Goal: Task Accomplishment & Management: Manage account settings

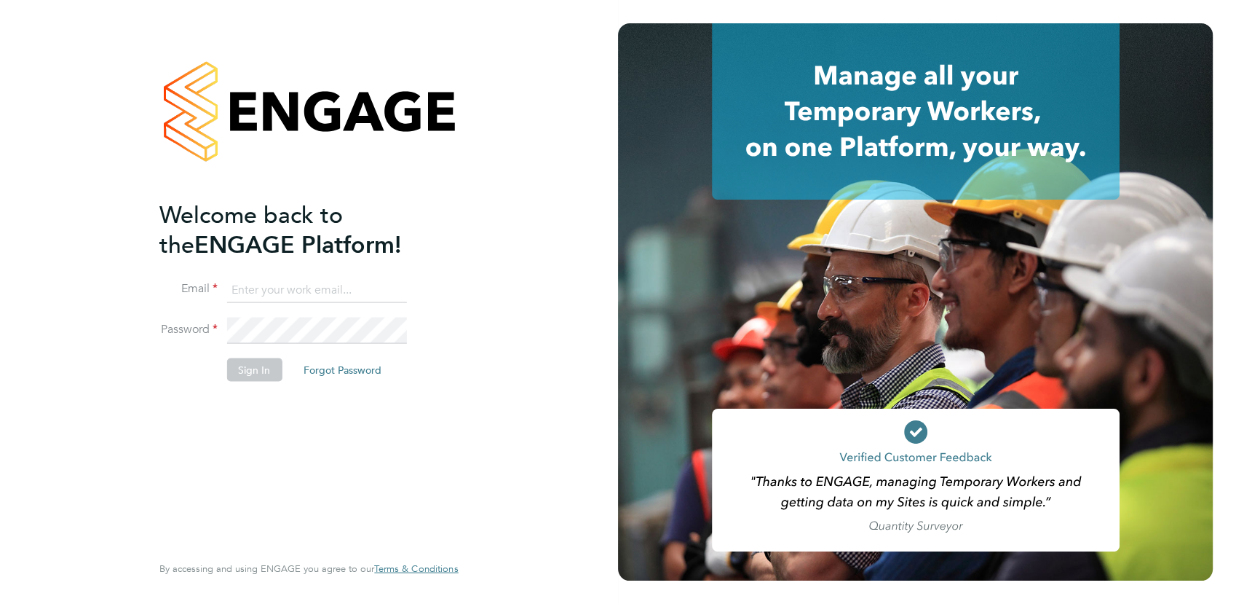
type input "michaelh@net-temps.co.uk"
click at [264, 363] on button "Sign In" at bounding box center [253, 369] width 55 height 23
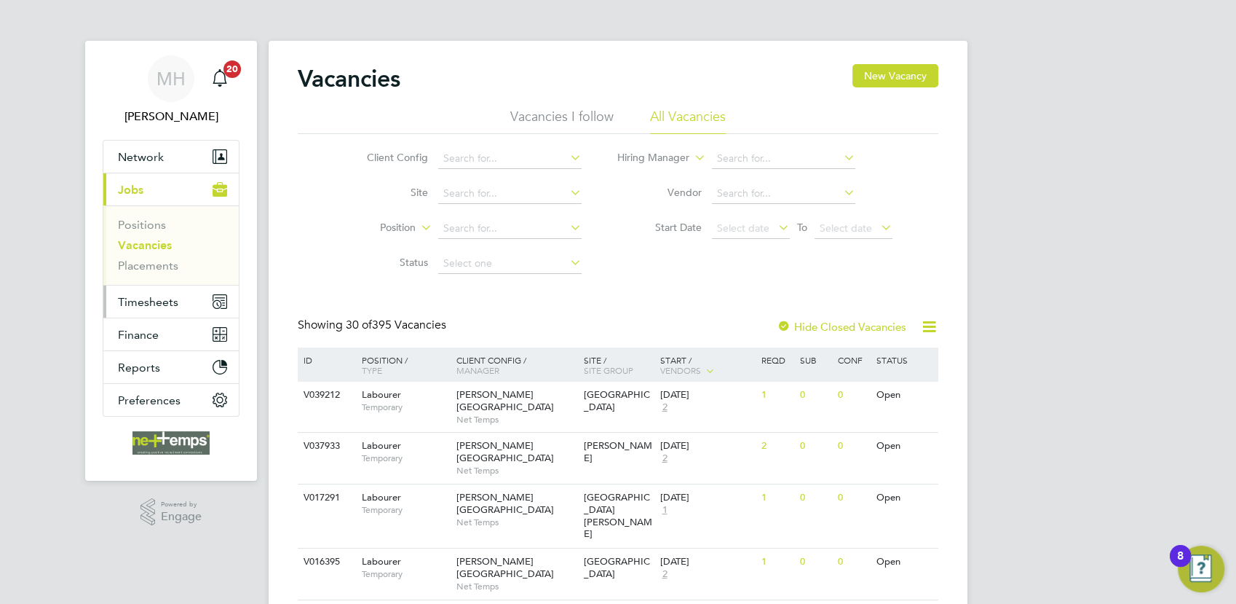
click at [146, 301] on span "Timesheets" at bounding box center [148, 302] width 60 height 14
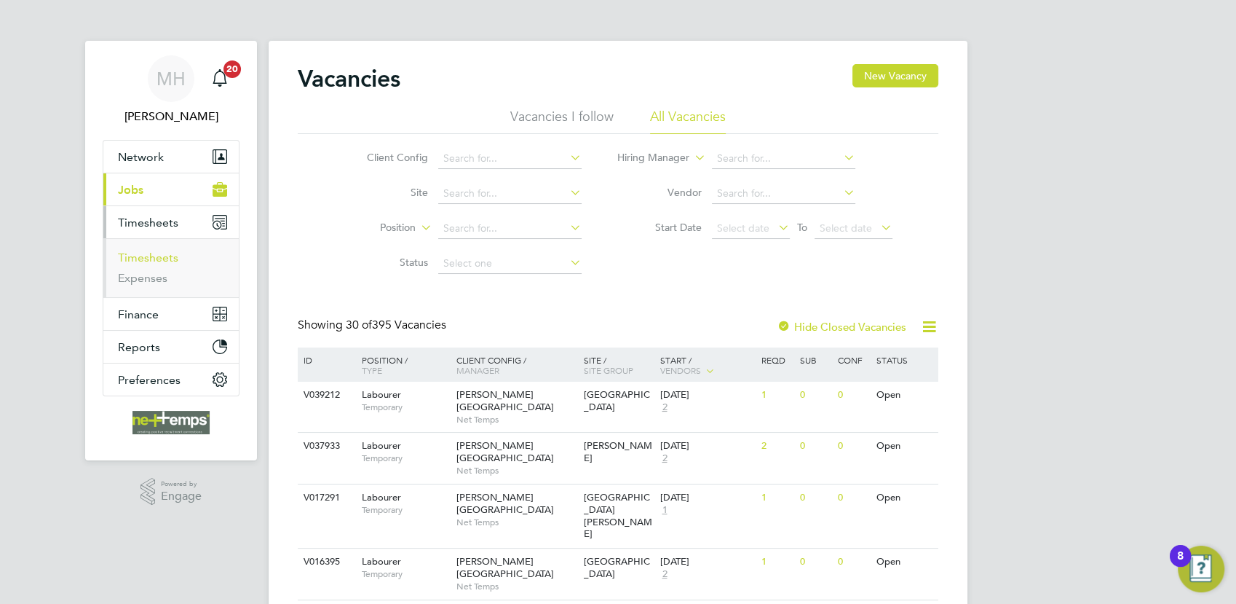
click at [156, 264] on link "Timesheets" at bounding box center [148, 258] width 60 height 14
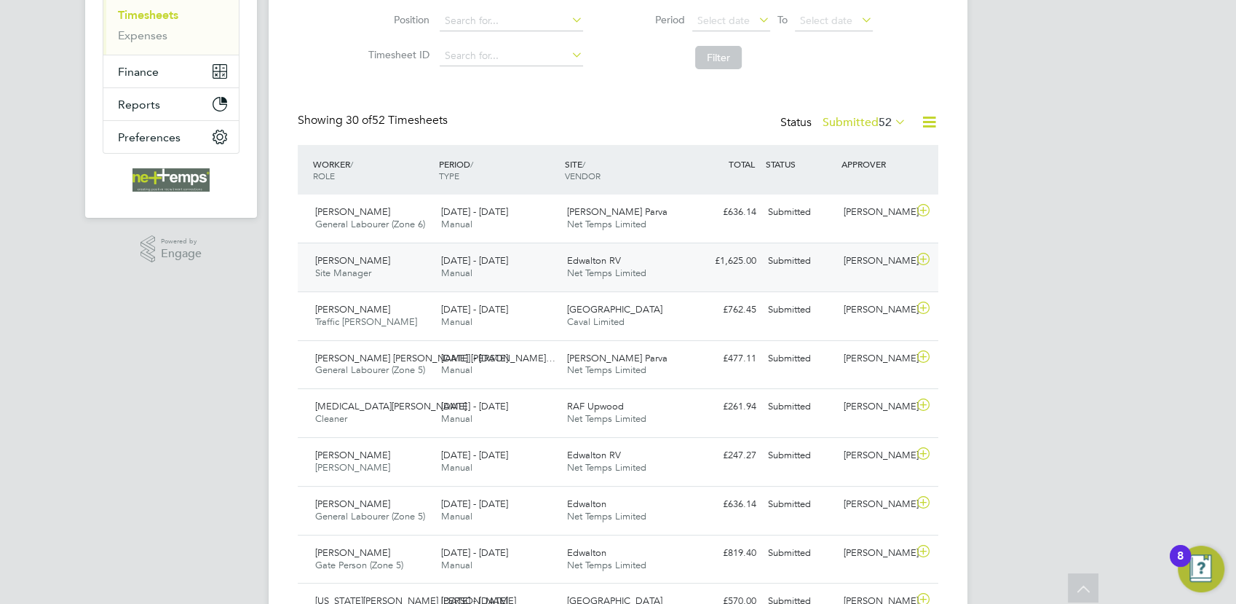
click at [667, 260] on div "Edwalton RV Net Temps Limited" at bounding box center [624, 267] width 126 height 36
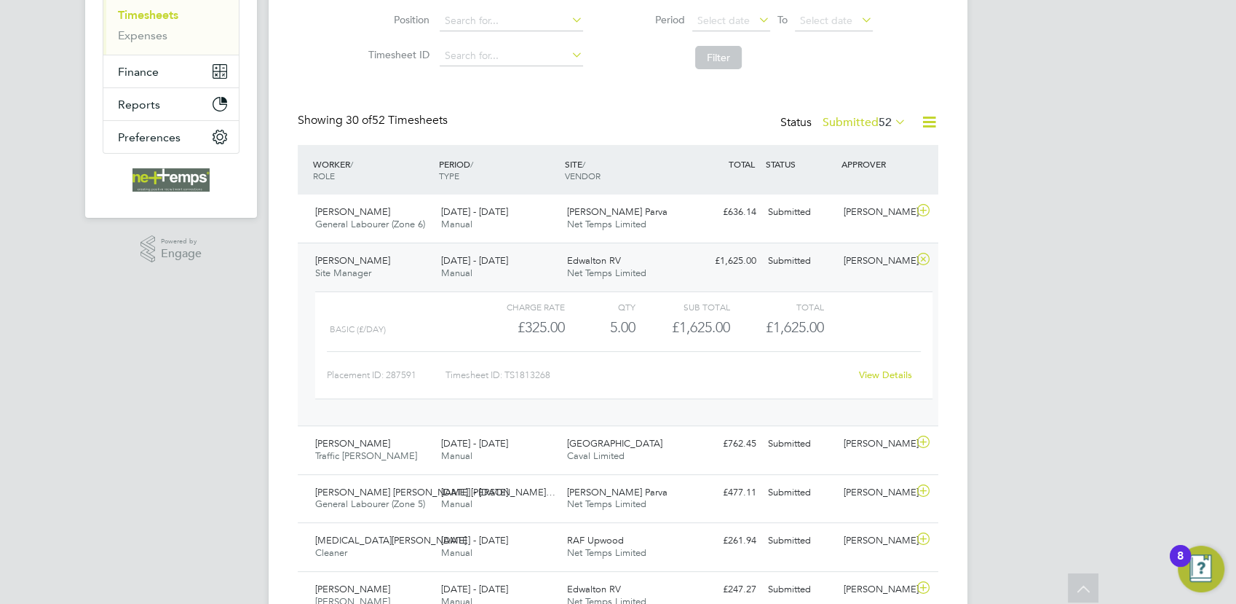
click at [667, 260] on div "Edwalton RV Net Temps Limited" at bounding box center [624, 267] width 126 height 36
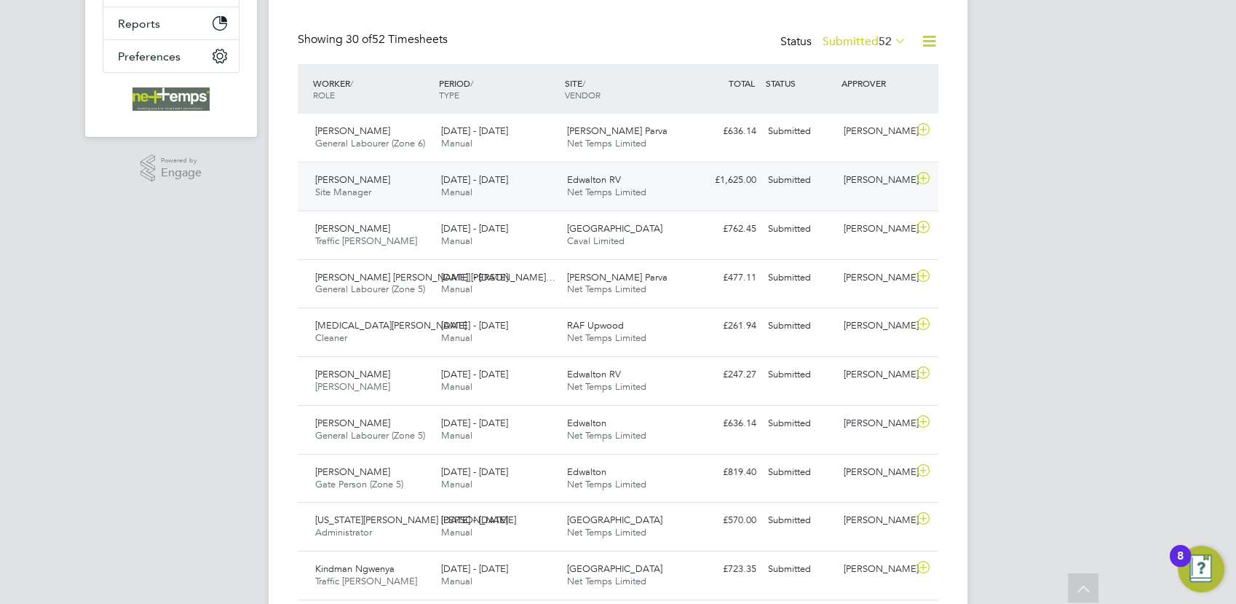
click at [668, 192] on div "Edwalton RV Net Temps Limited" at bounding box center [624, 186] width 126 height 36
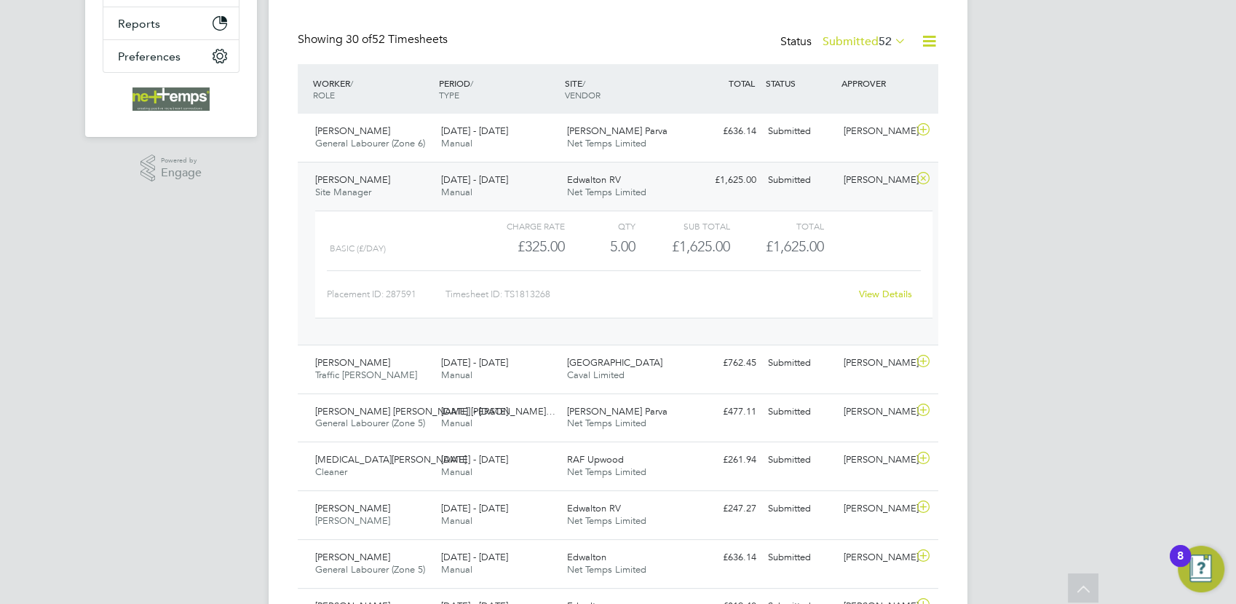
click at [881, 297] on link "View Details" at bounding box center [885, 294] width 53 height 12
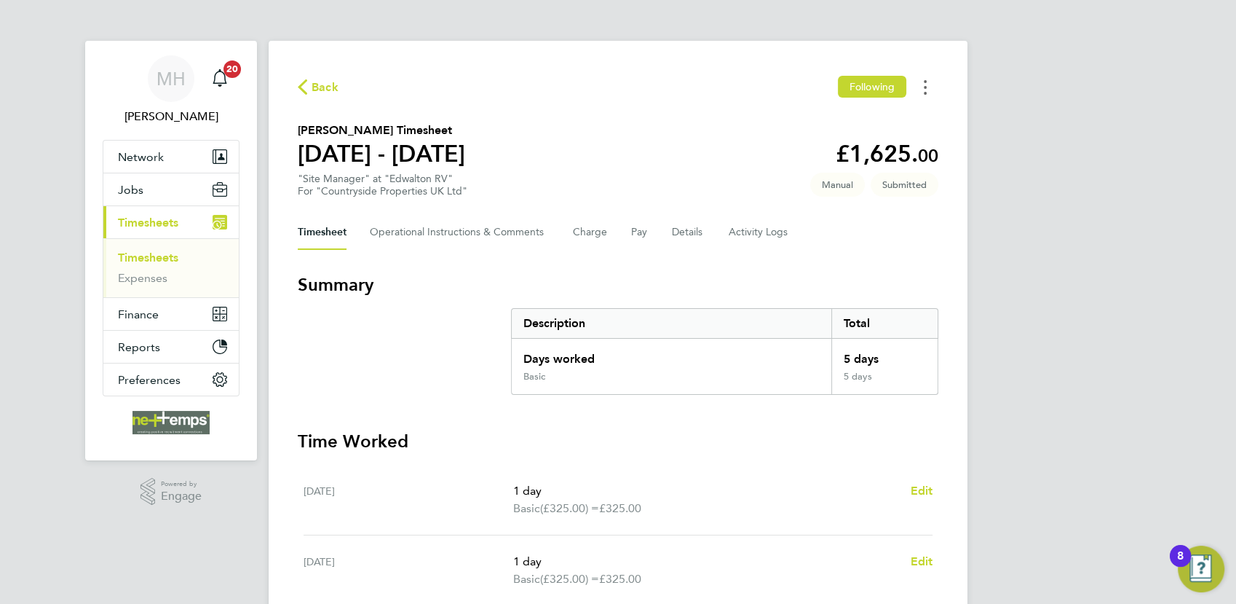
click at [928, 95] on button "Timesheets Menu" at bounding box center [925, 87] width 26 height 23
click at [652, 119] on div "Back Following Mark as absent Download timesheet Mark Sabin's Timesheet 25 - 31…" at bounding box center [618, 535] width 699 height 988
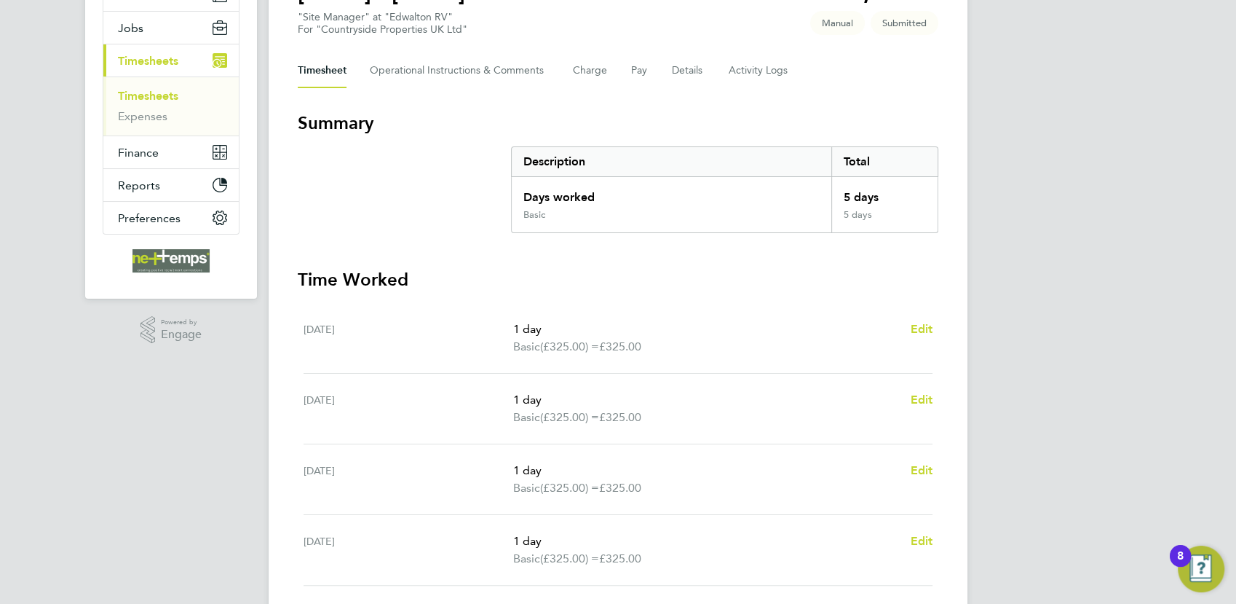
scroll to position [323, 0]
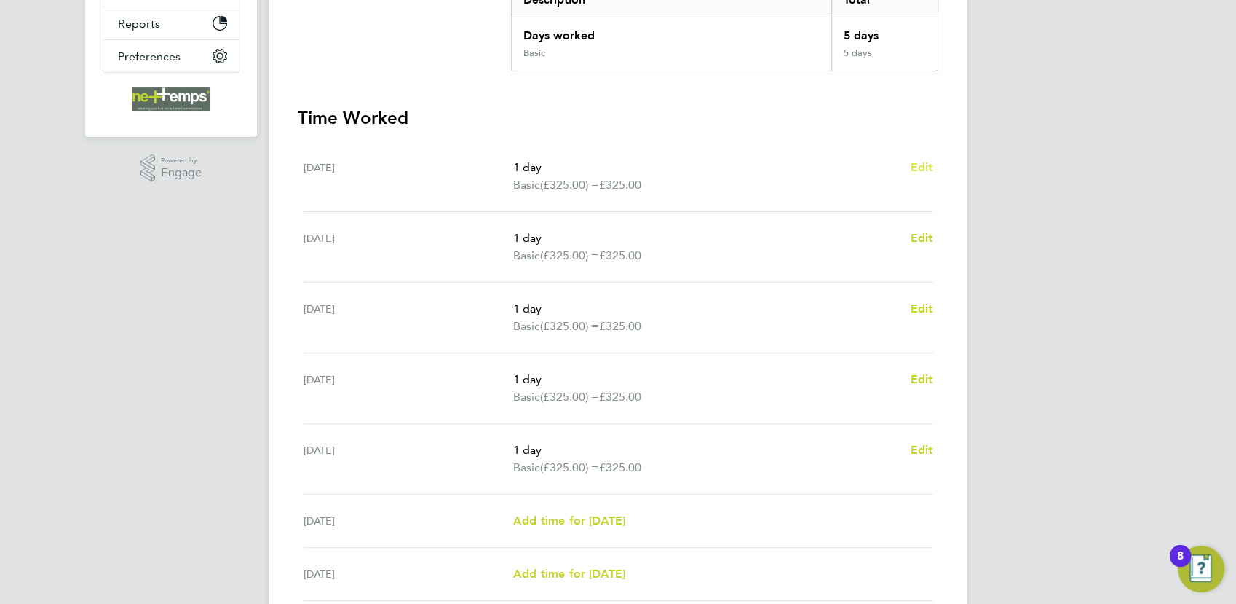
click at [921, 160] on span "Edit" at bounding box center [921, 167] width 23 height 14
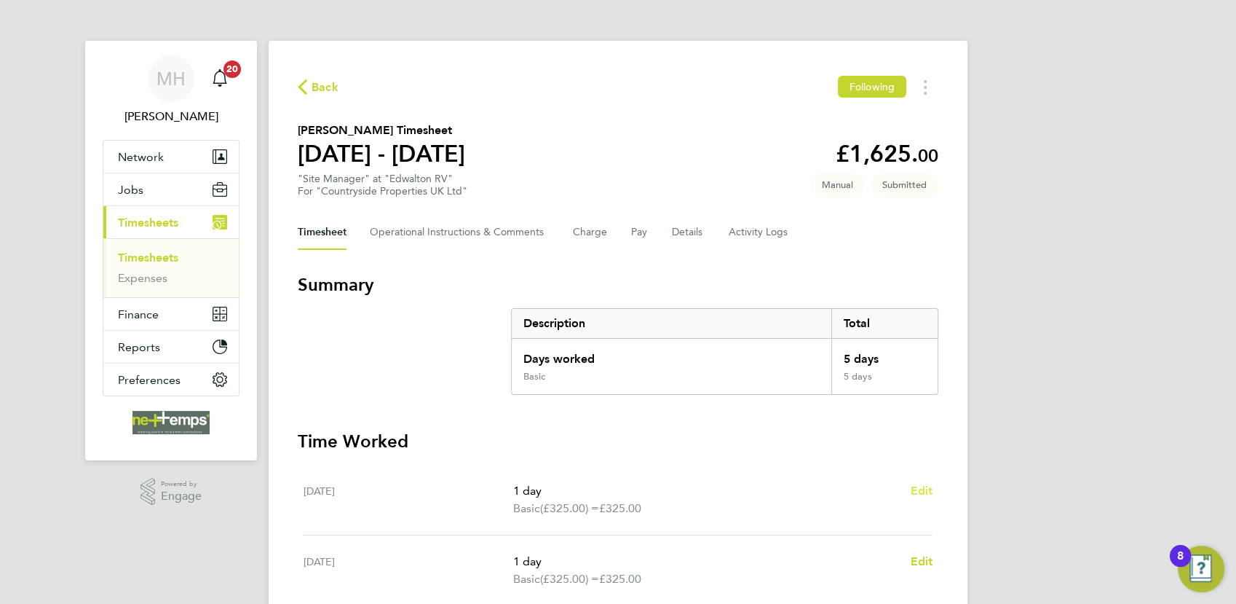
select select "1"
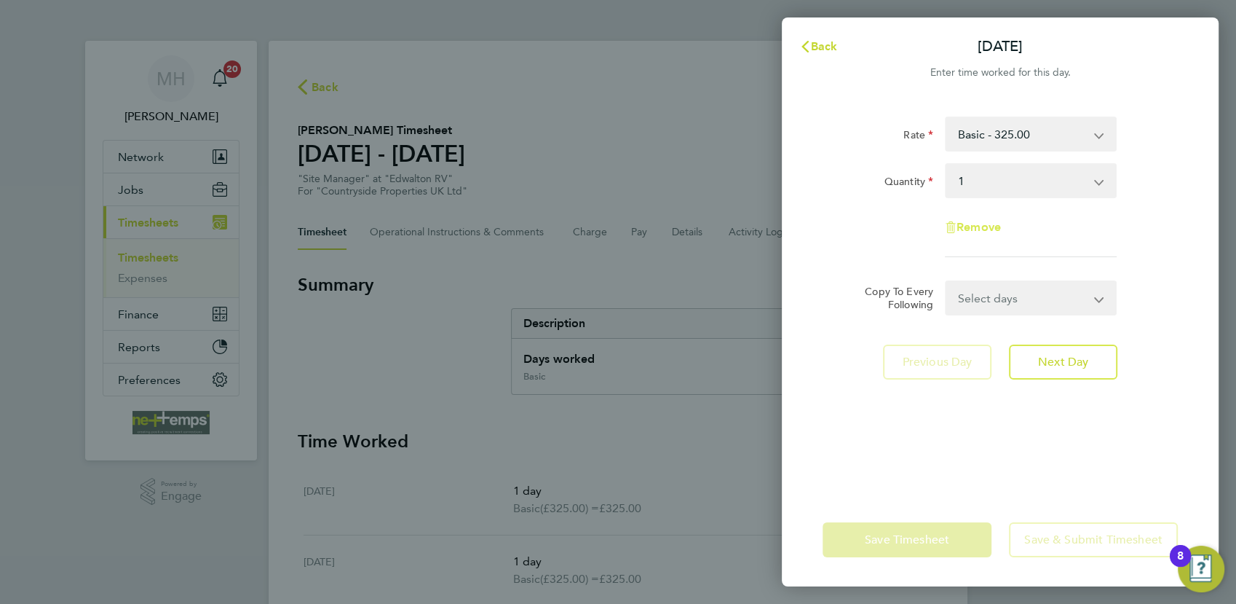
click at [996, 232] on span "Remove" at bounding box center [979, 227] width 44 height 14
select select "null"
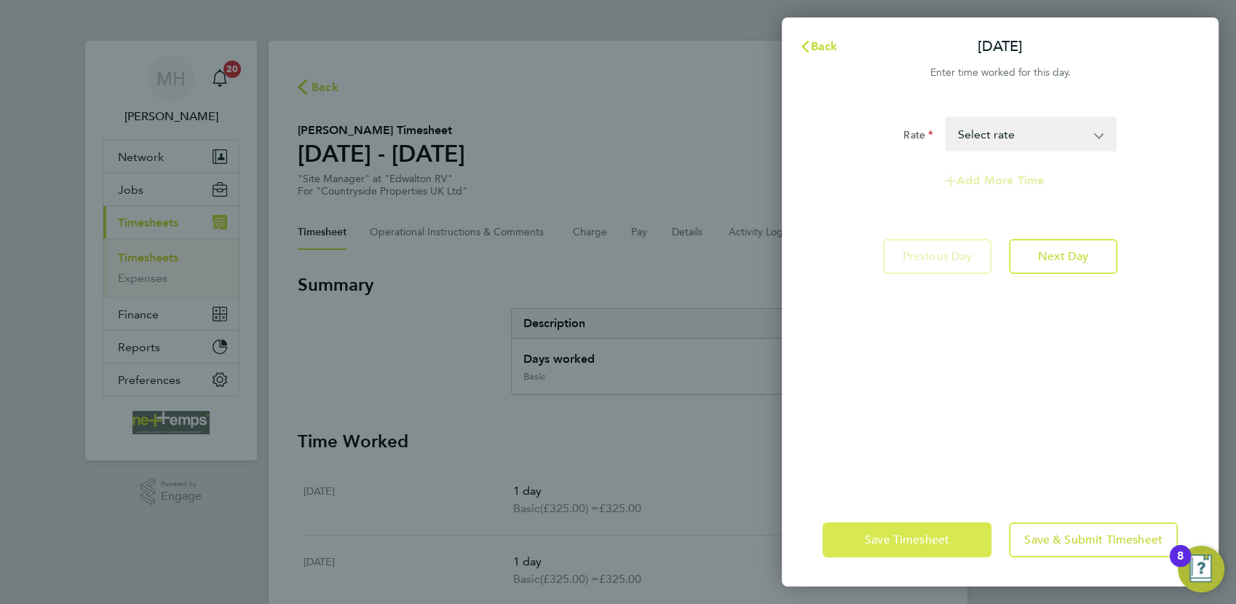
click at [915, 548] on button "Save Timesheet" at bounding box center [907, 539] width 169 height 35
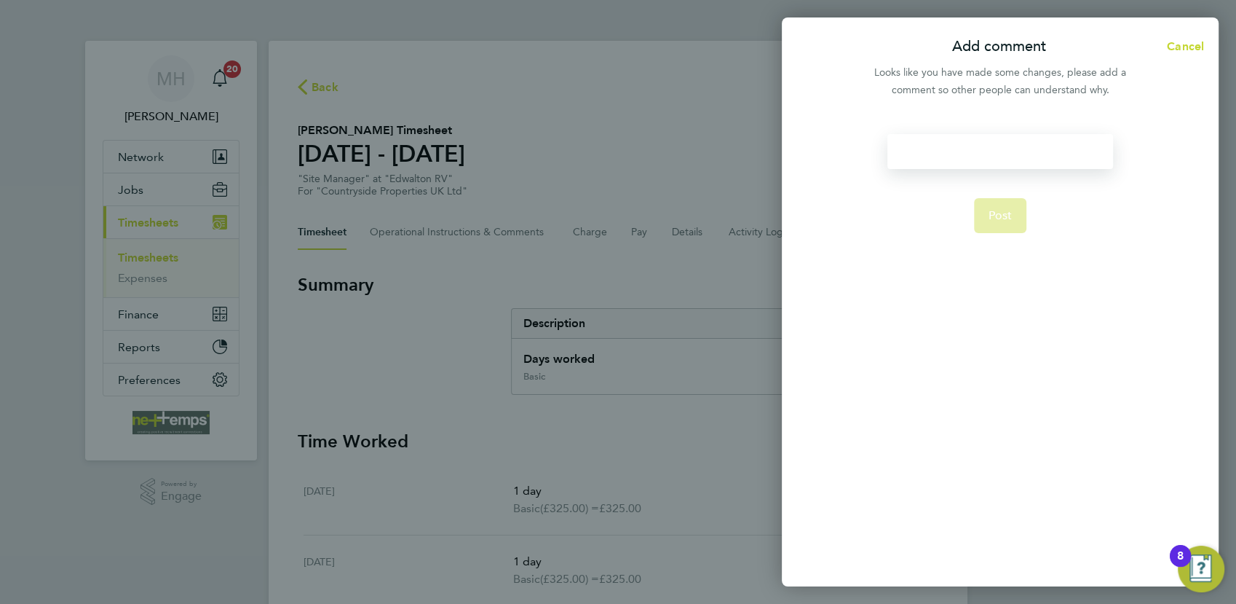
click at [1007, 160] on div at bounding box center [1000, 151] width 225 height 35
click at [987, 213] on button "Post" at bounding box center [1000, 215] width 53 height 35
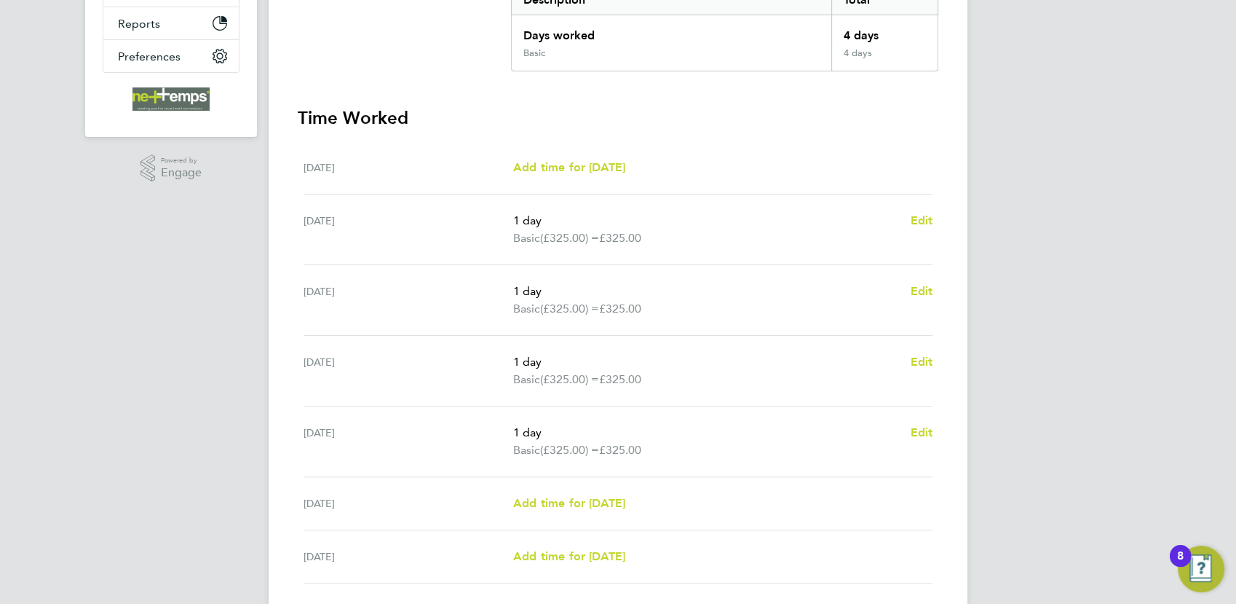
scroll to position [429, 0]
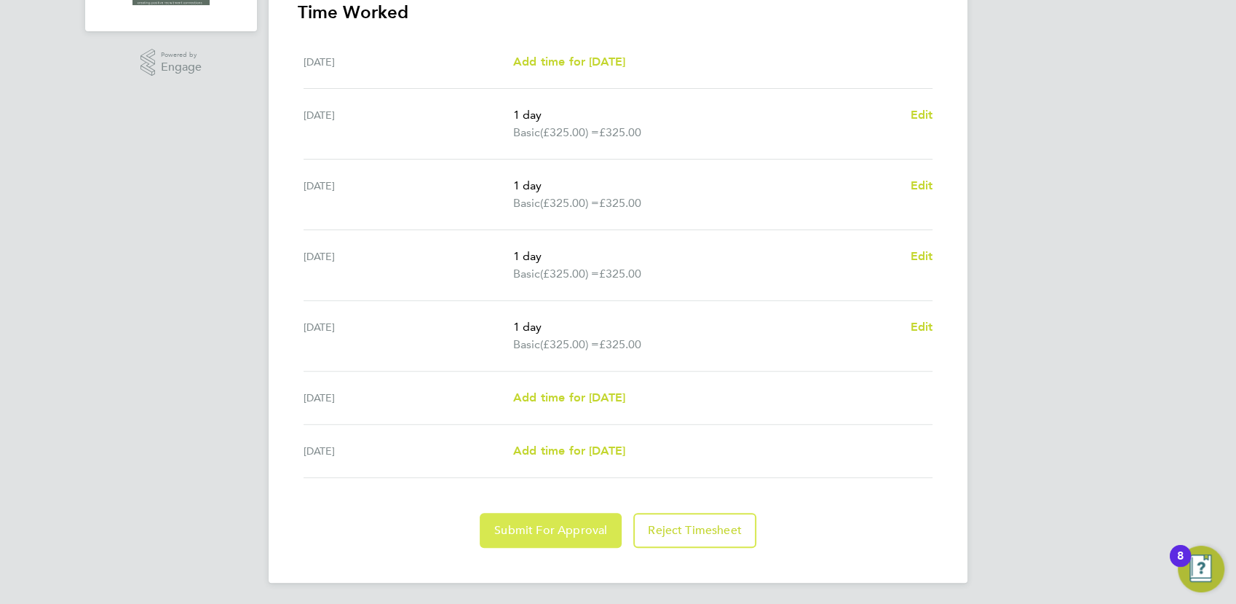
click at [591, 527] on span "Submit For Approval" at bounding box center [550, 530] width 113 height 15
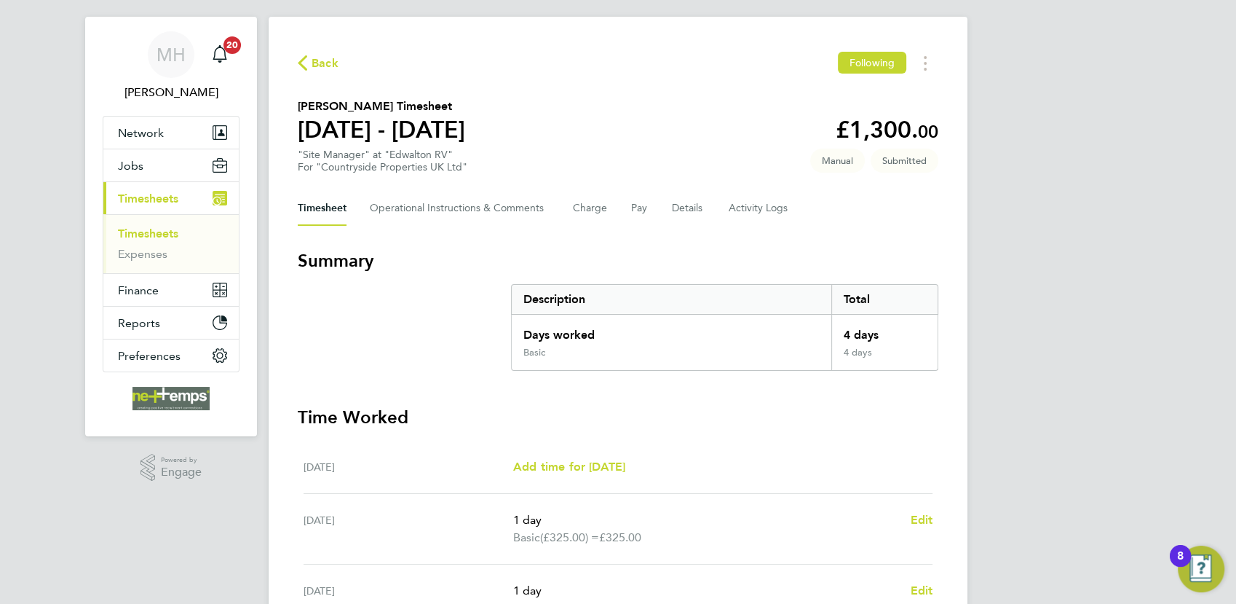
scroll to position [0, 0]
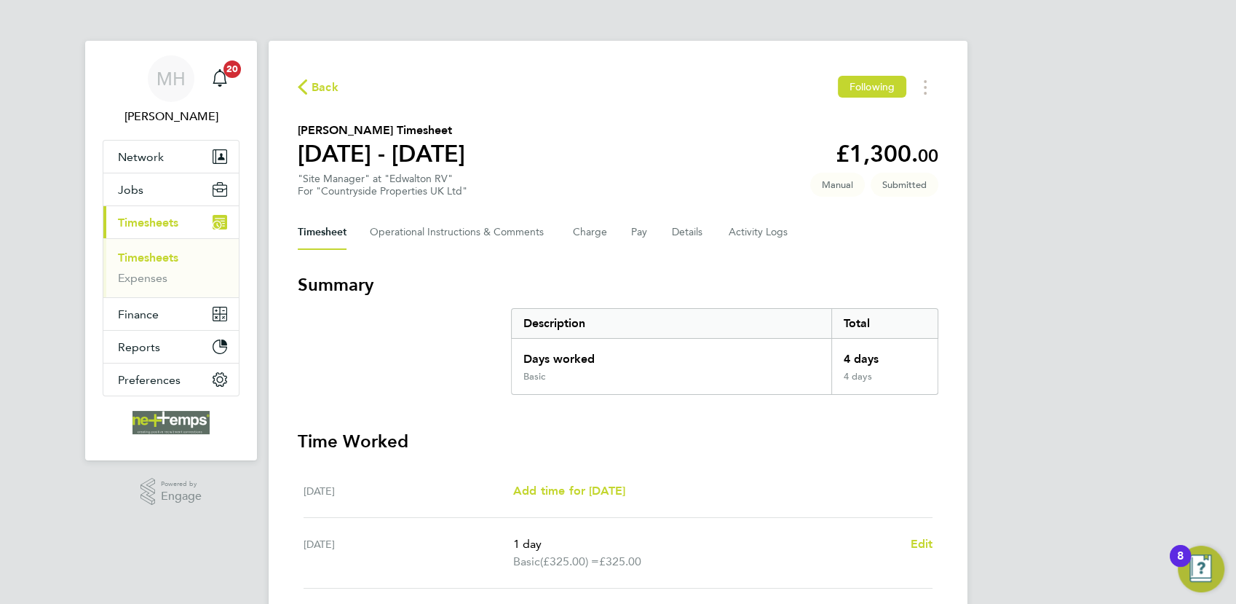
click at [162, 265] on li "Timesheets" at bounding box center [172, 261] width 109 height 20
click at [163, 259] on link "Timesheets" at bounding box center [148, 258] width 60 height 14
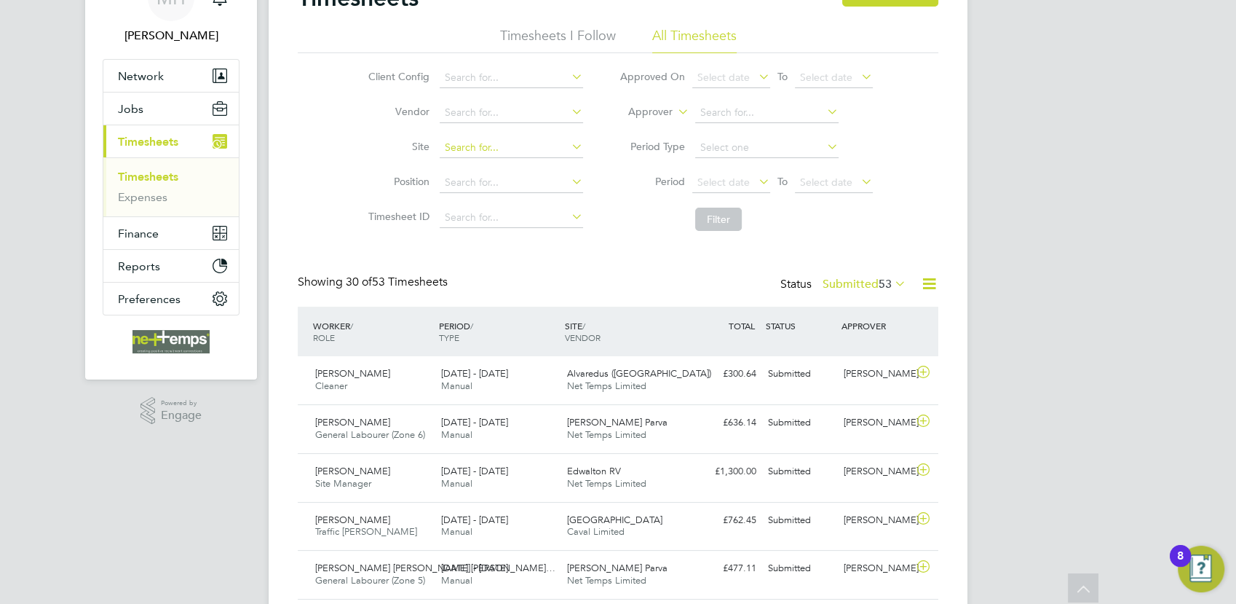
click at [472, 151] on input at bounding box center [511, 148] width 143 height 20
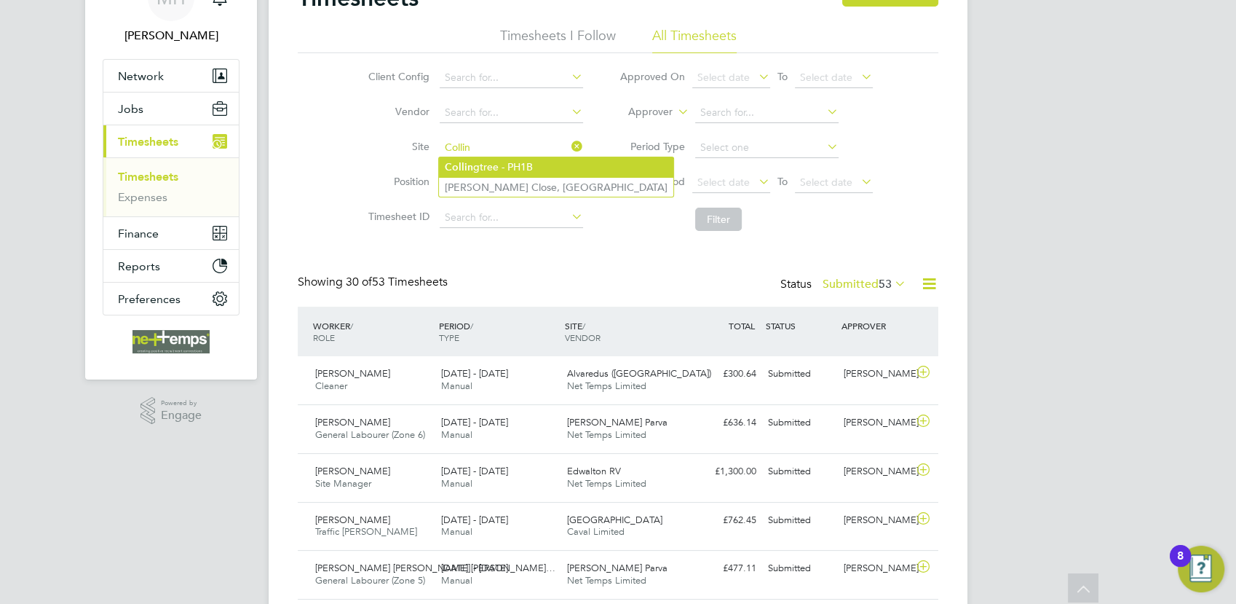
click at [476, 172] on li "Collin gtree - PH1B" at bounding box center [556, 167] width 234 height 20
type input "Collingtree - PH1B"
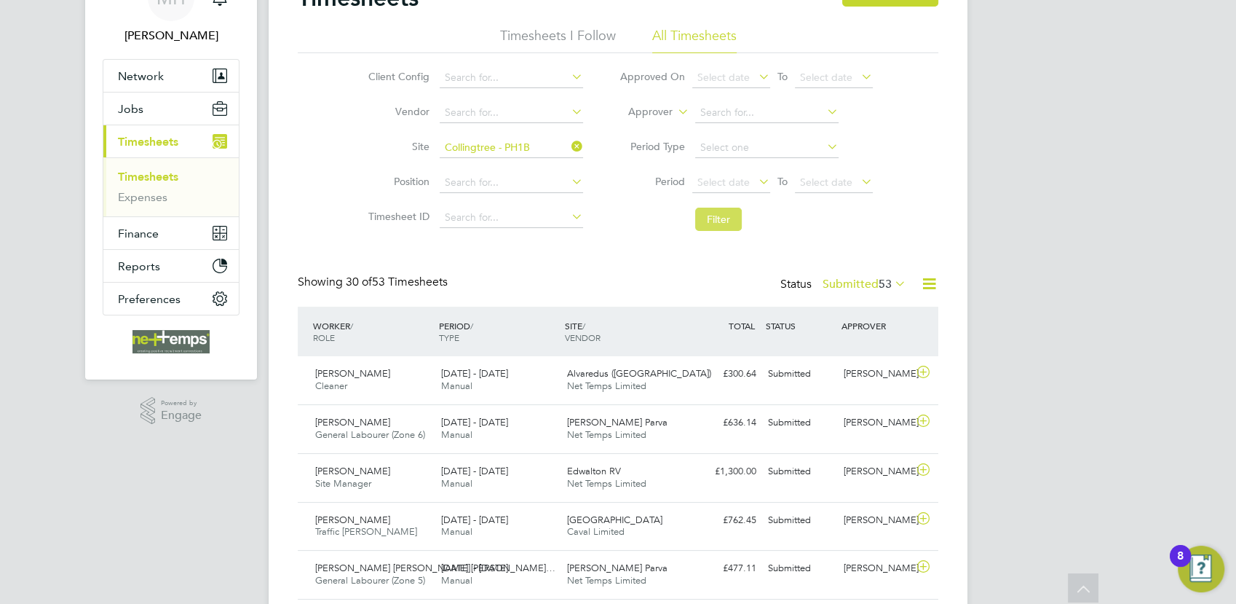
click at [725, 224] on button "Filter" at bounding box center [718, 219] width 47 height 23
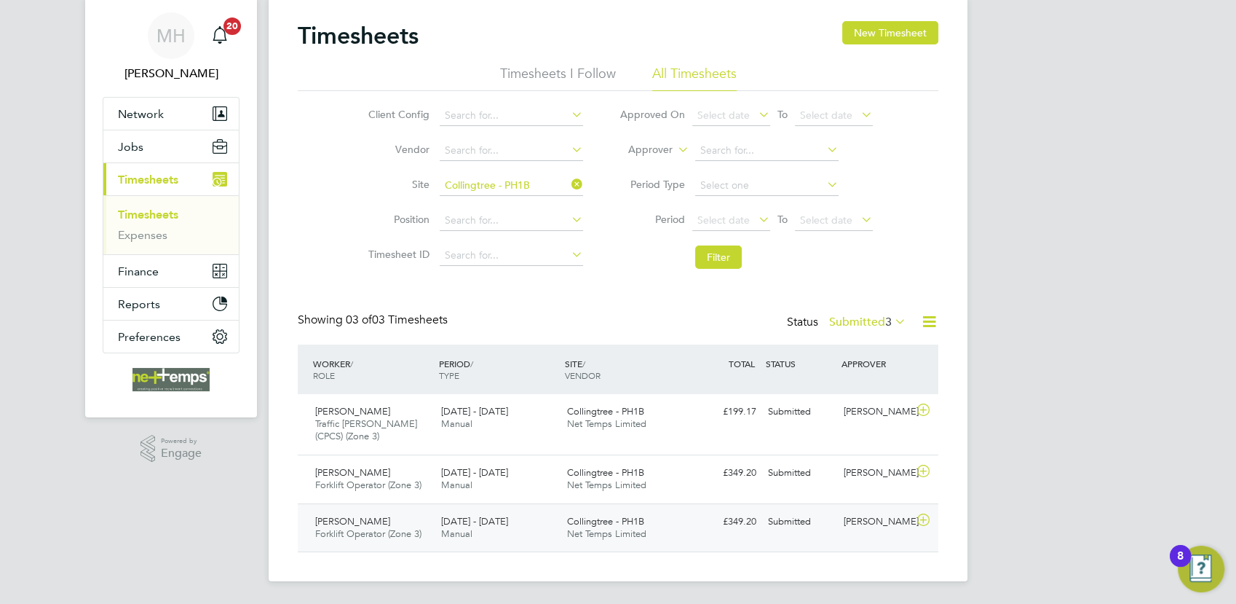
click at [685, 527] on div "Collingtree - PH1B Net Temps Limited" at bounding box center [624, 528] width 126 height 36
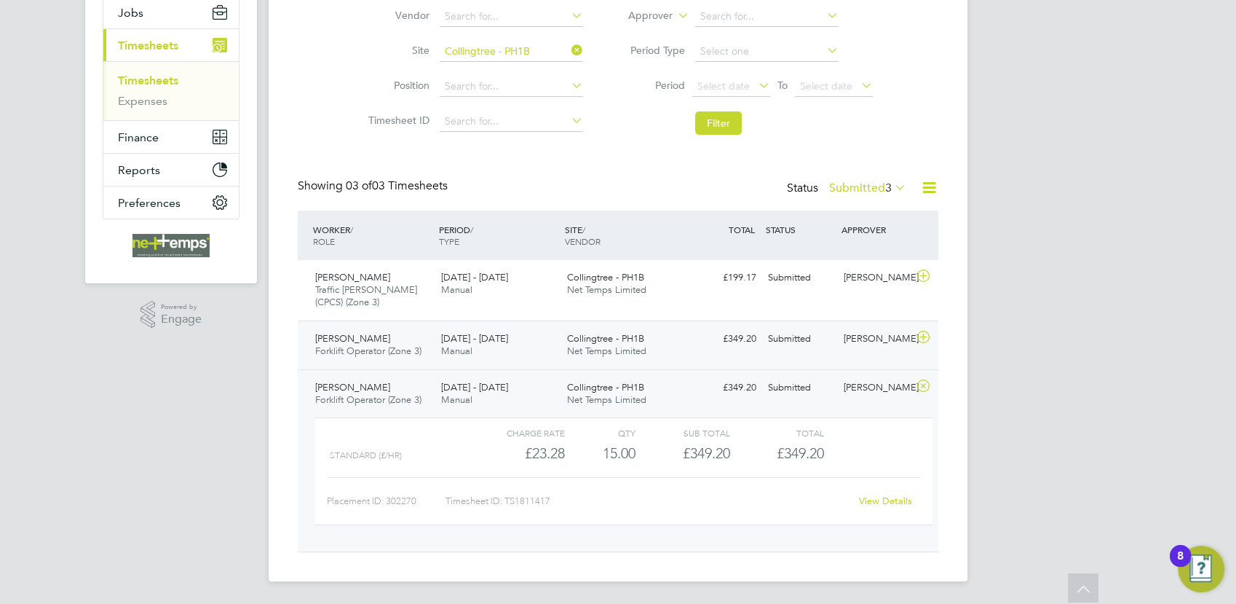
click at [658, 350] on div "Collingtree - PH1B Net Temps Limited" at bounding box center [624, 345] width 126 height 36
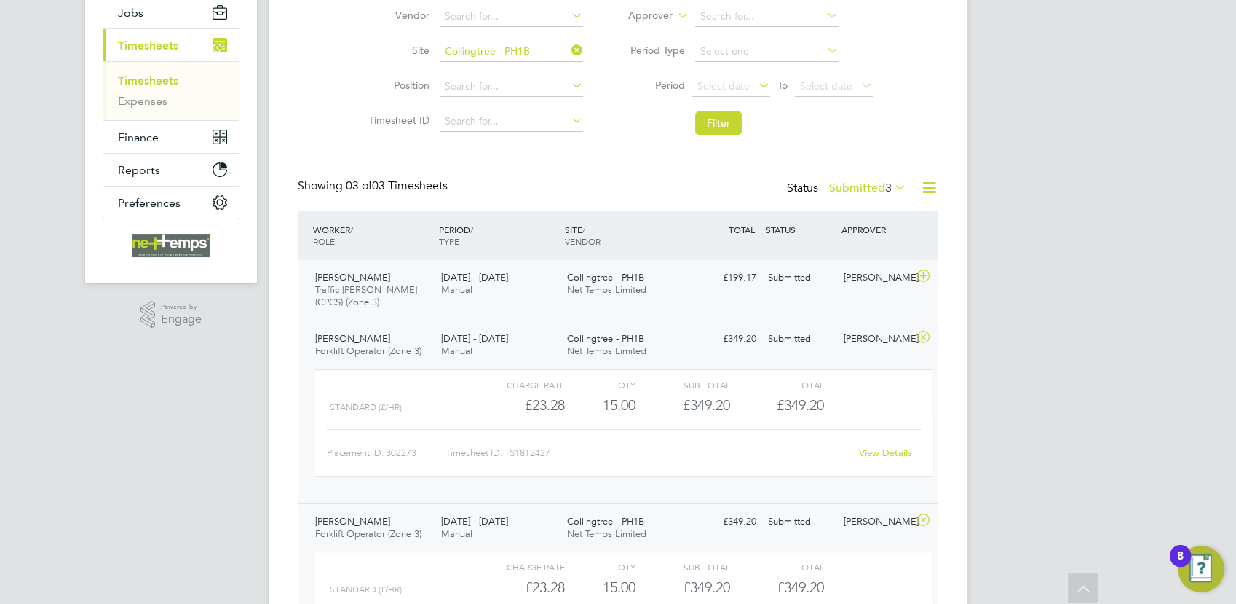
click at [670, 285] on div "Collingtree - PH1B Net Temps Limited" at bounding box center [624, 284] width 126 height 36
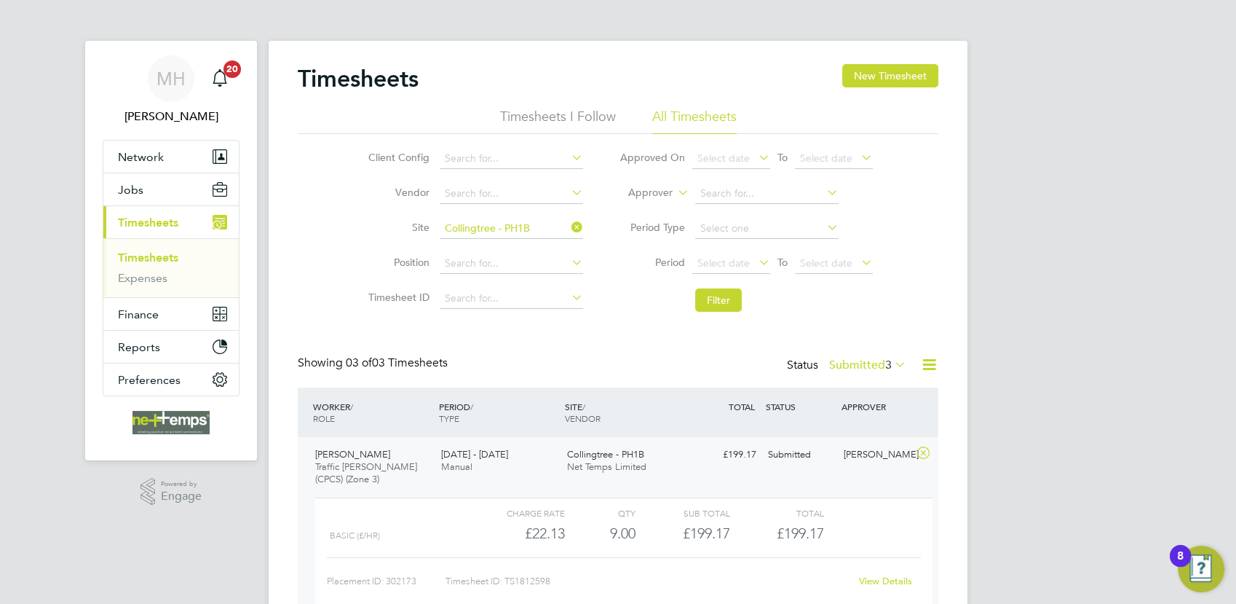
scroll to position [36, 126]
